Goal: Register for event/course

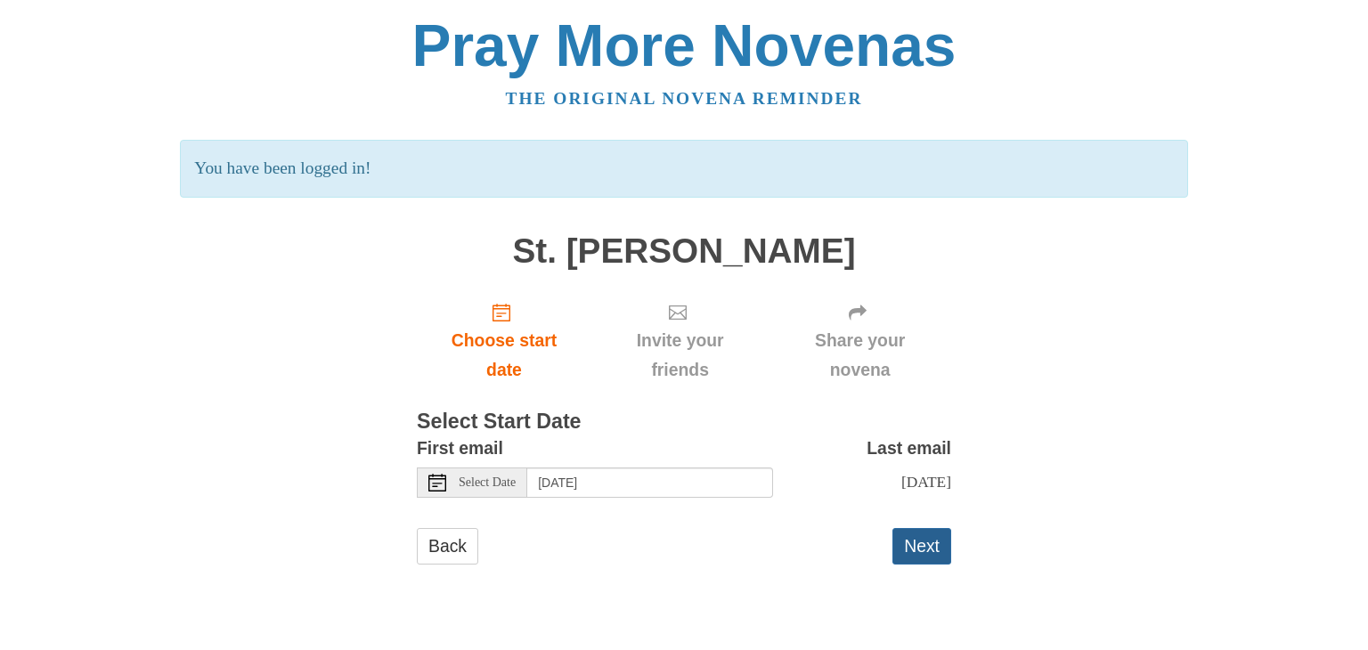
click at [925, 539] on button "Next" at bounding box center [922, 546] width 59 height 37
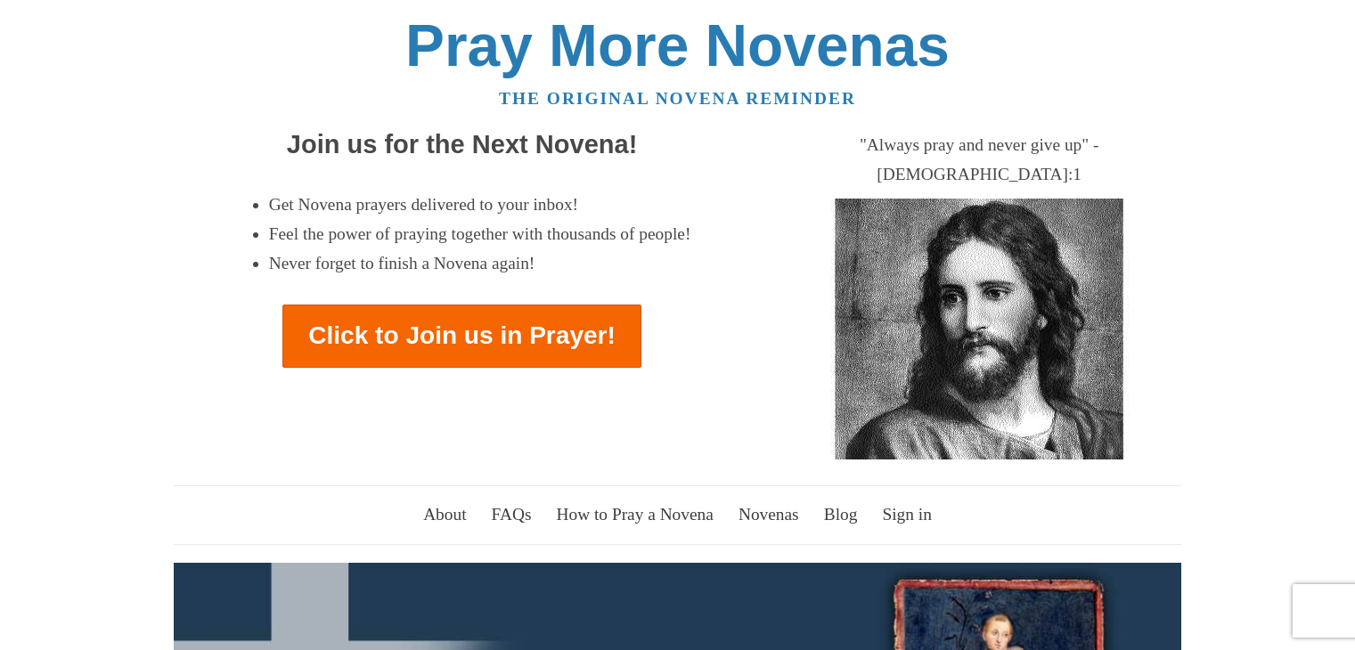
scroll to position [914, 0]
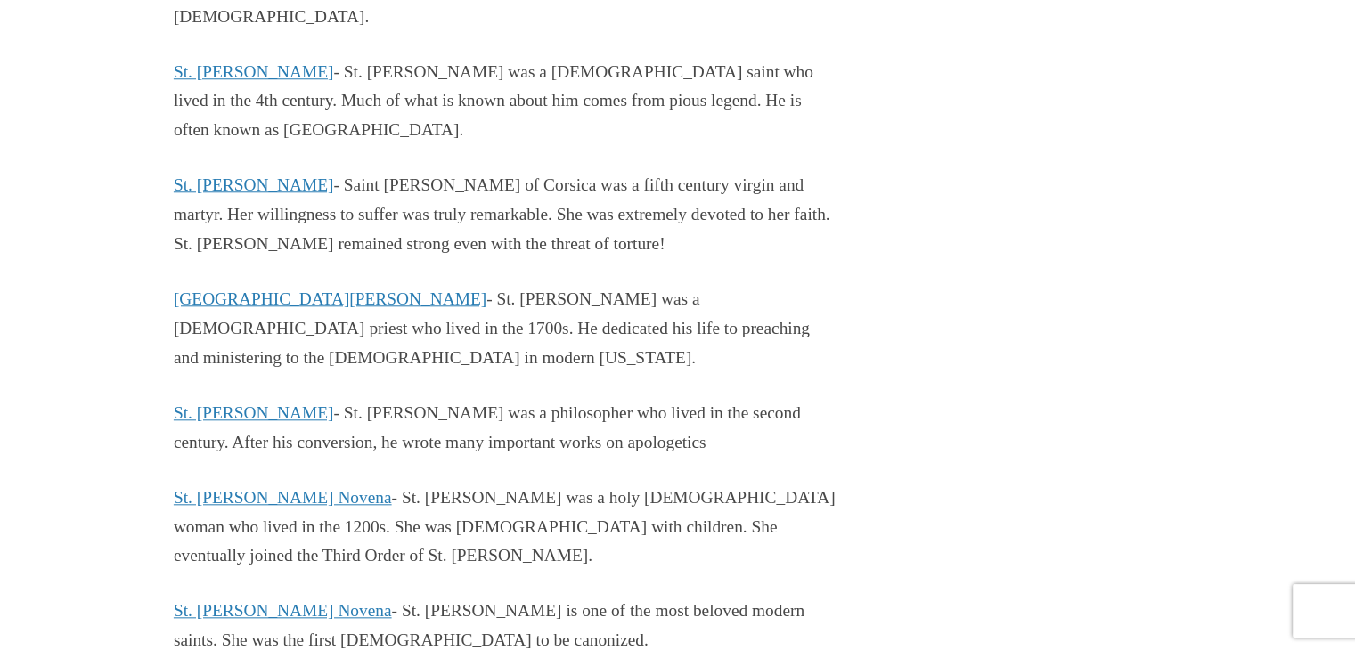
scroll to position [42271, 0]
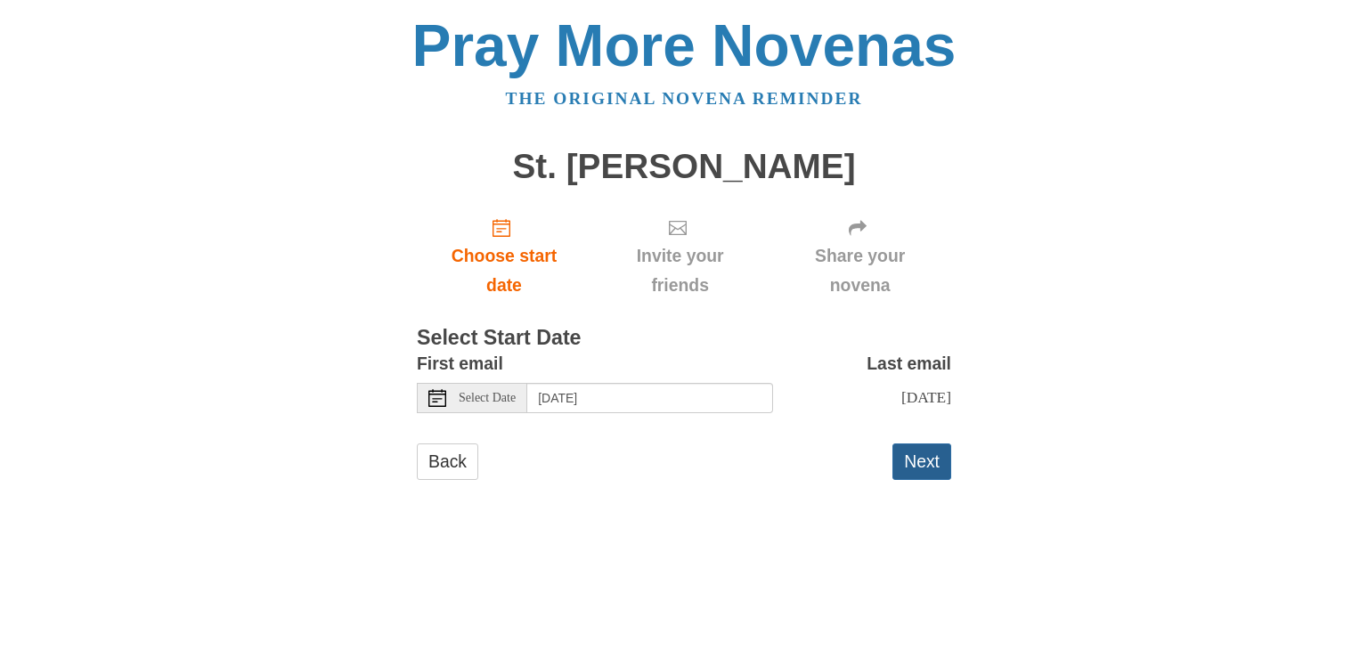
click at [923, 458] on button "Next" at bounding box center [922, 462] width 59 height 37
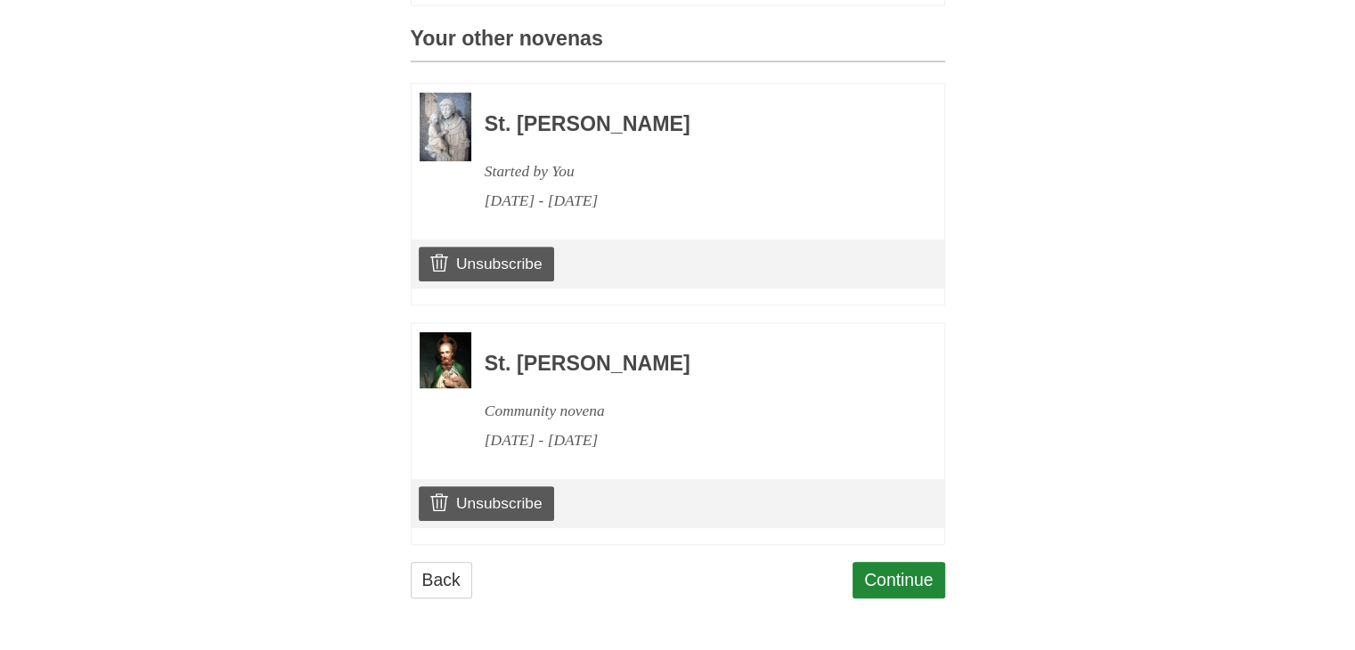
scroll to position [795, 0]
click at [500, 499] on link "Unsubscribe" at bounding box center [486, 503] width 135 height 34
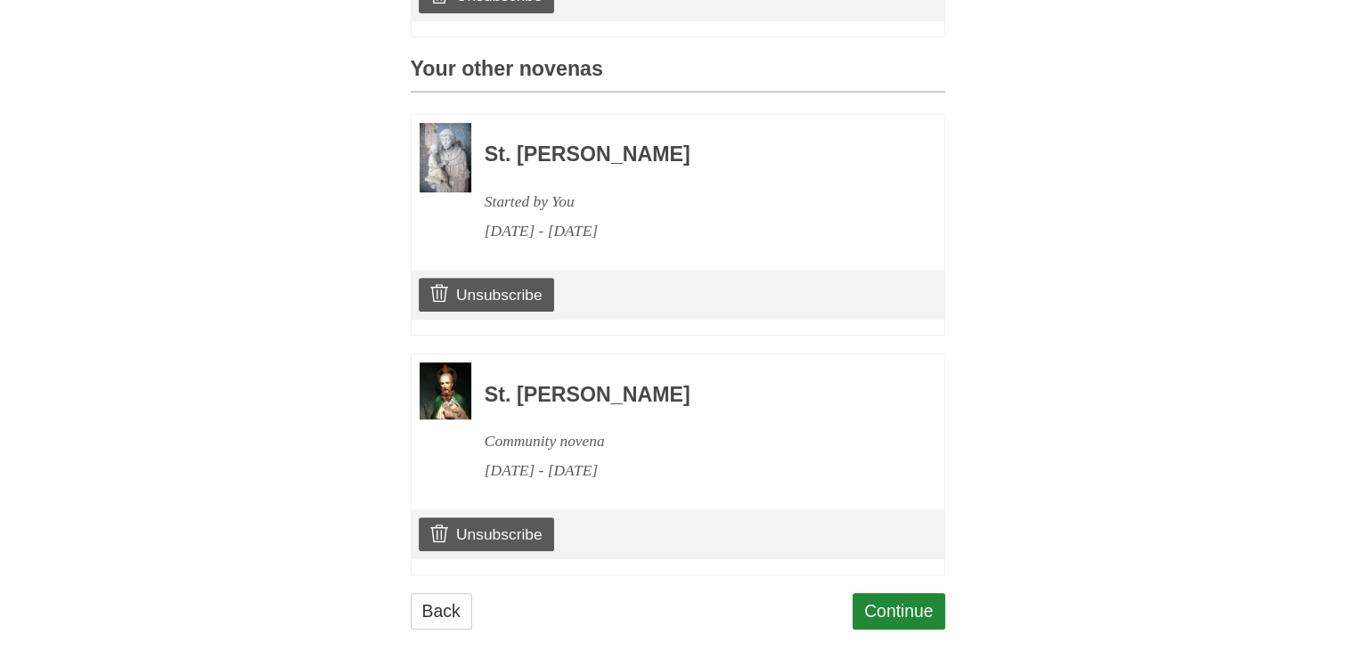
scroll to position [879, 0]
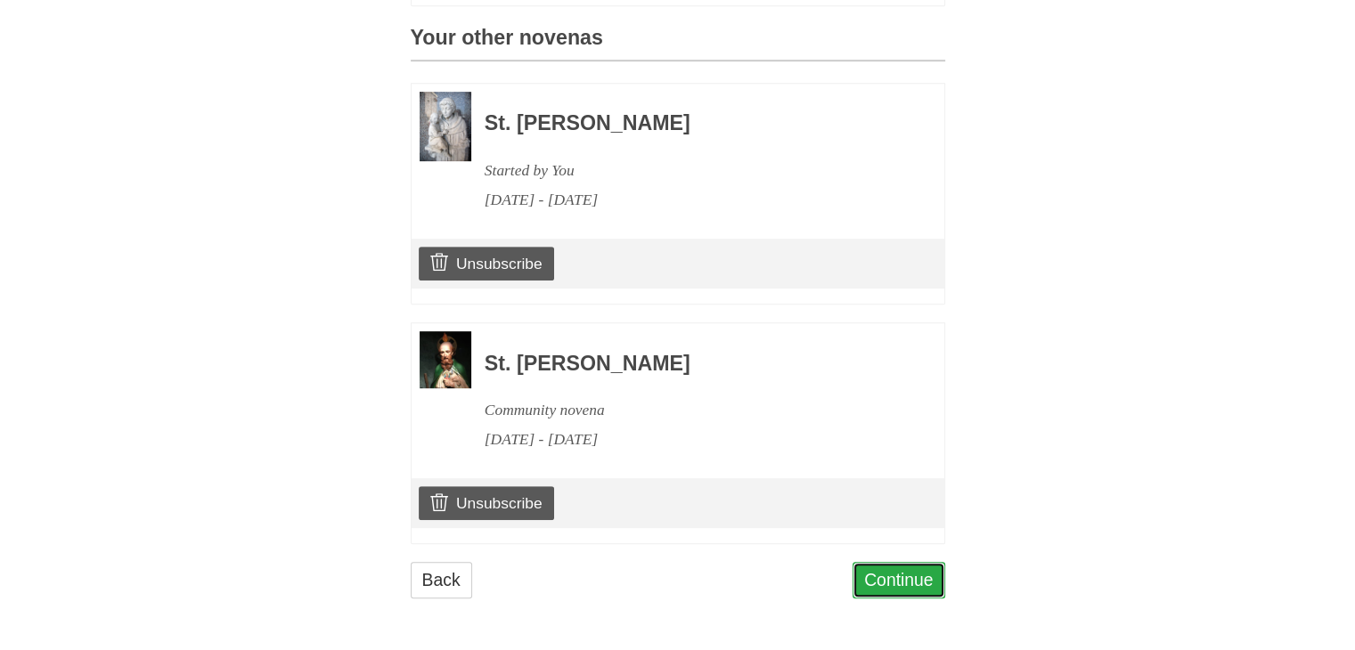
click at [905, 581] on link "Continue" at bounding box center [898, 580] width 93 height 37
